Goal: Information Seeking & Learning: Learn about a topic

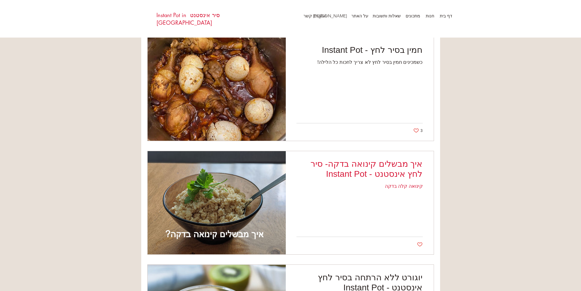
scroll to position [1195, 0]
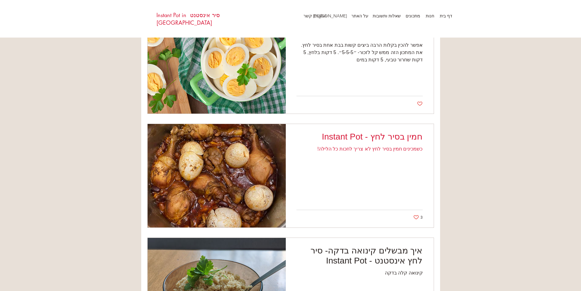
click at [403, 136] on h2 "חמין בסיר לחץ - Instant Pot" at bounding box center [360, 137] width 126 height 10
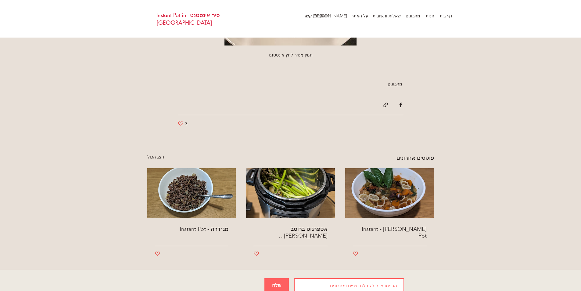
scroll to position [816, 0]
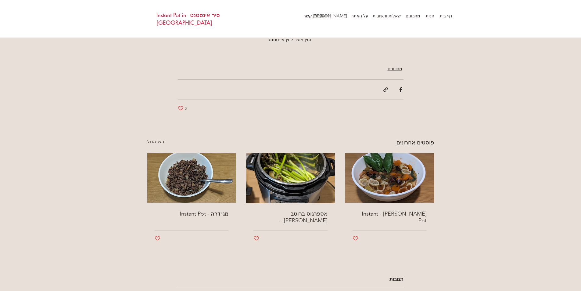
click at [204, 184] on img "מג׳דרה - Instant Pot" at bounding box center [191, 178] width 89 height 50
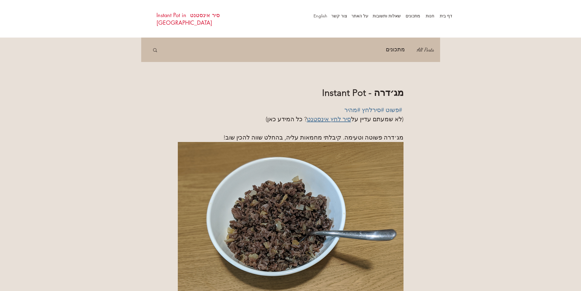
click at [337, 118] on span "סיר לחץ אינסטנט" at bounding box center [329, 118] width 44 height 7
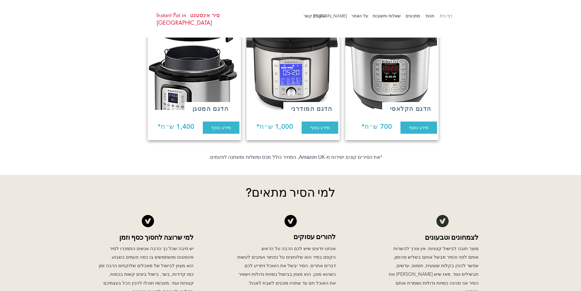
scroll to position [500, 0]
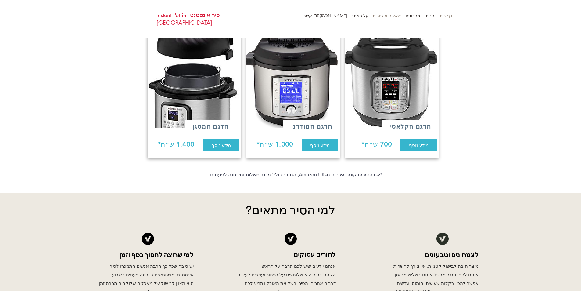
click at [391, 15] on p "שאלות ותשובות" at bounding box center [387, 15] width 34 height 9
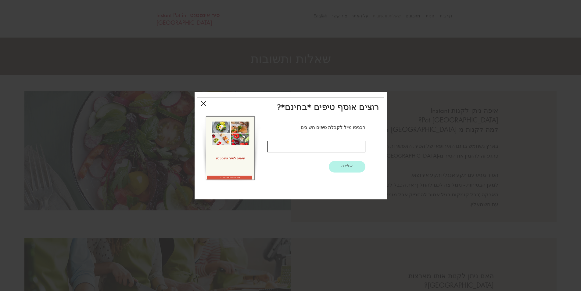
click at [201, 101] on icon "חזרה לאתר" at bounding box center [203, 103] width 5 height 7
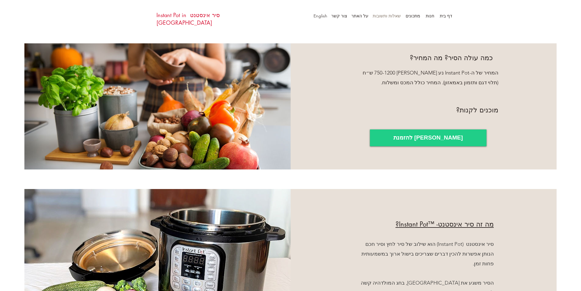
scroll to position [197, 0]
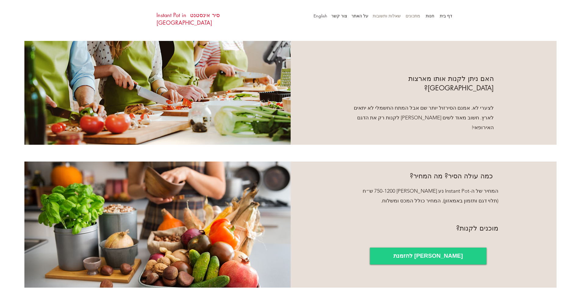
click at [414, 16] on p "מתכונים" at bounding box center [413, 15] width 21 height 9
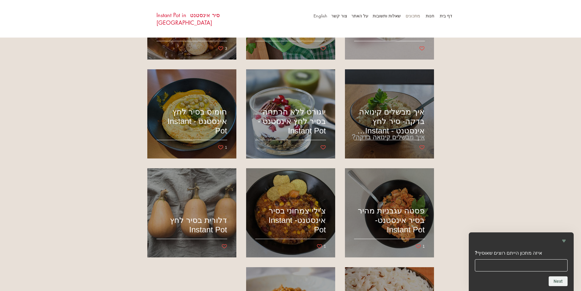
scroll to position [397, 0]
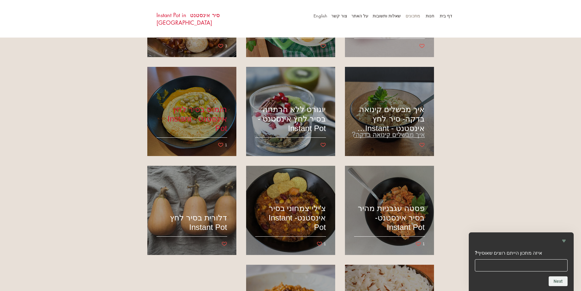
click at [194, 103] on div "חומוס בסיר לחץ אינסטנט - Instant Pot" at bounding box center [192, 111] width 73 height 74
click at [192, 111] on h2 "חומוס בסיר לחץ אינסטנט - Instant Pot" at bounding box center [192, 119] width 71 height 28
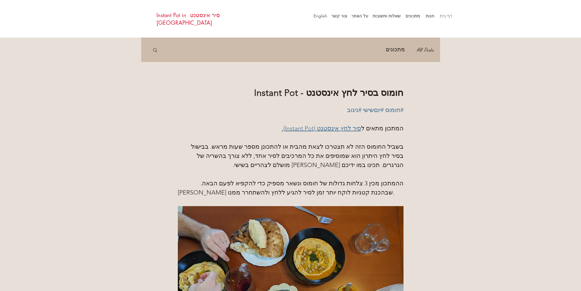
click at [448, 14] on p "דף בית" at bounding box center [446, 15] width 19 height 9
